Goal: Communication & Community: Answer question/provide support

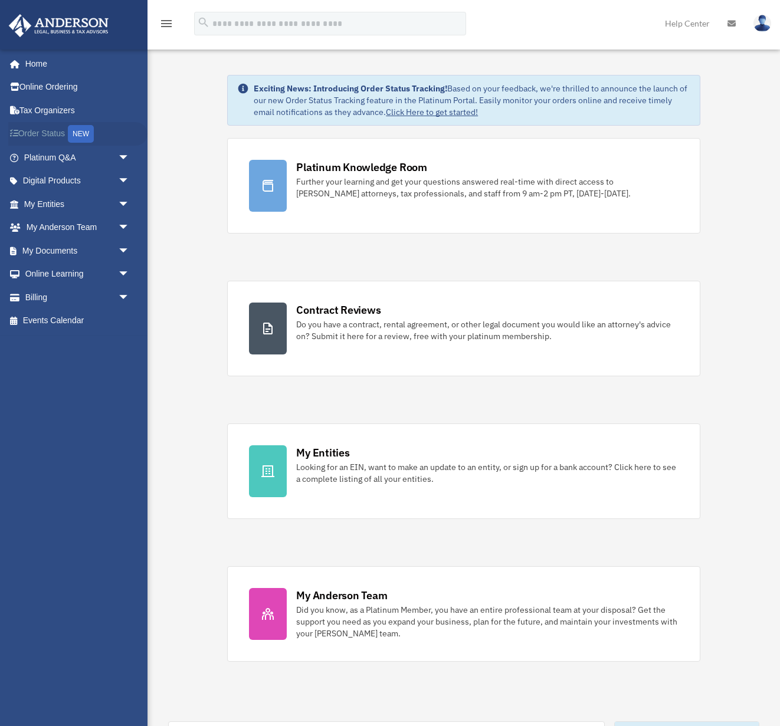
click at [54, 142] on link "Order Status NEW" at bounding box center [77, 134] width 139 height 24
click at [65, 164] on link "Platinum Q&A arrow_drop_down" at bounding box center [77, 158] width 139 height 24
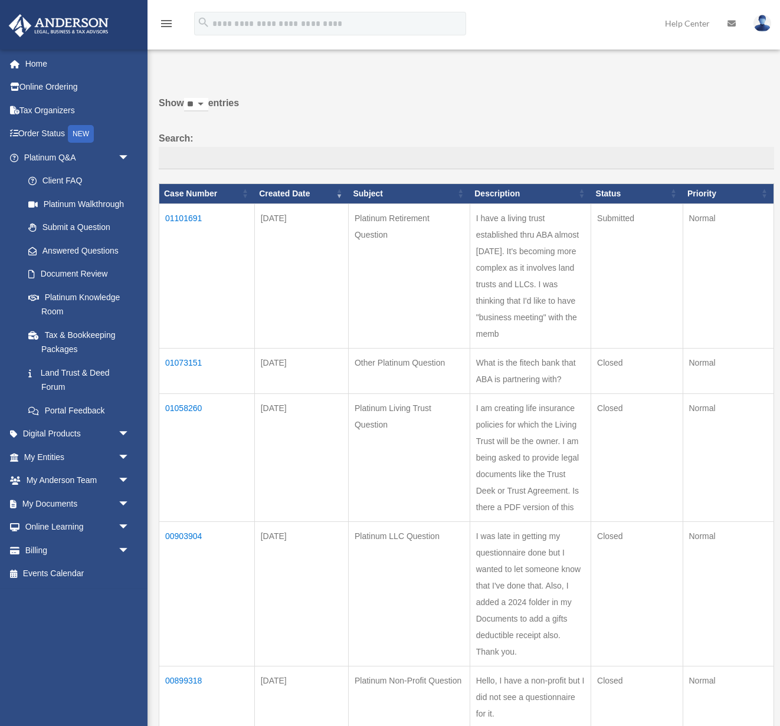
scroll to position [15, 0]
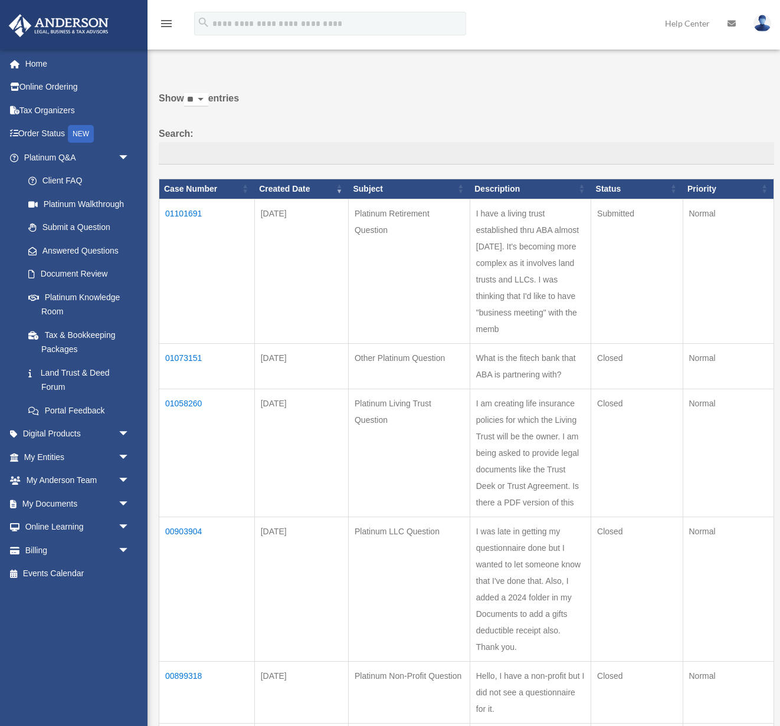
click at [183, 214] on td "01101691" at bounding box center [207, 271] width 96 height 144
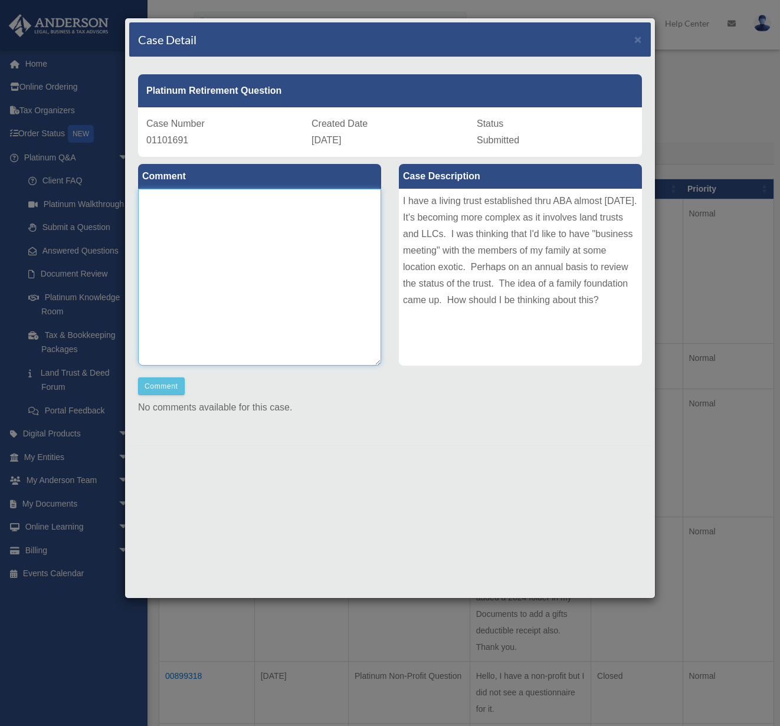
click at [231, 269] on textarea at bounding box center [259, 277] width 243 height 177
type textarea "*******"
click at [166, 384] on button "Comment" at bounding box center [161, 386] width 47 height 18
